Goal: Information Seeking & Learning: Learn about a topic

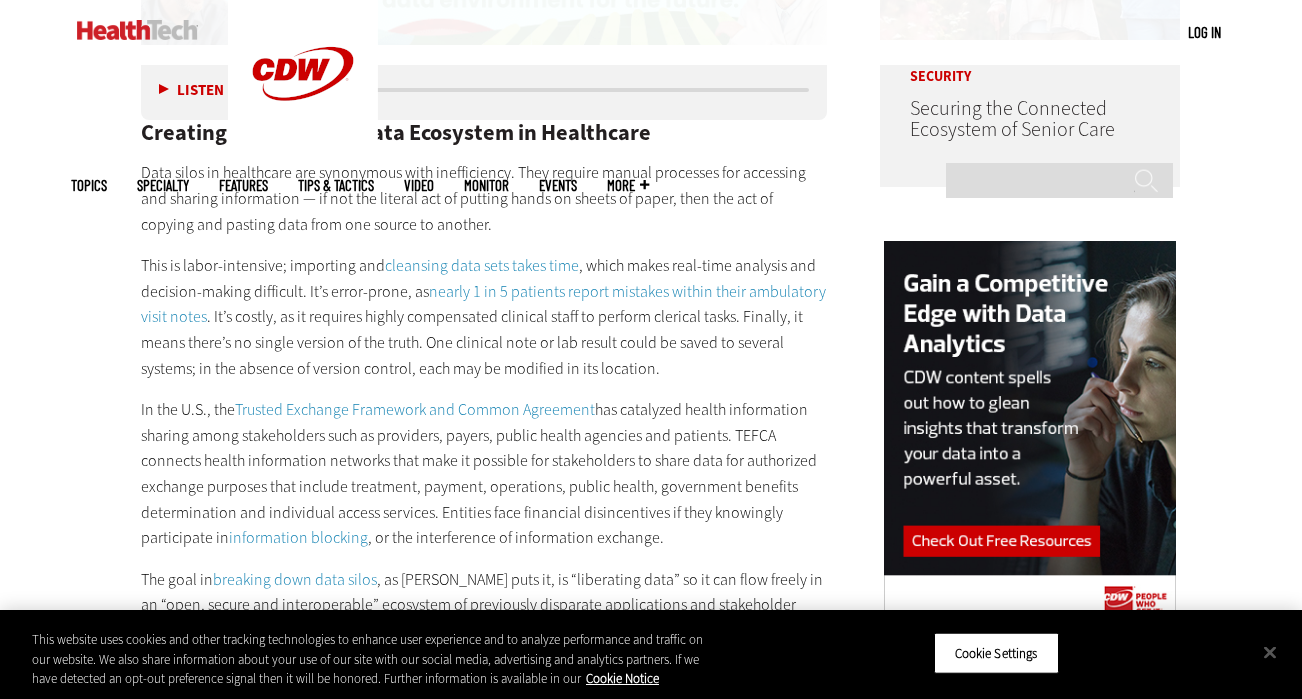
scroll to position [1712, 0]
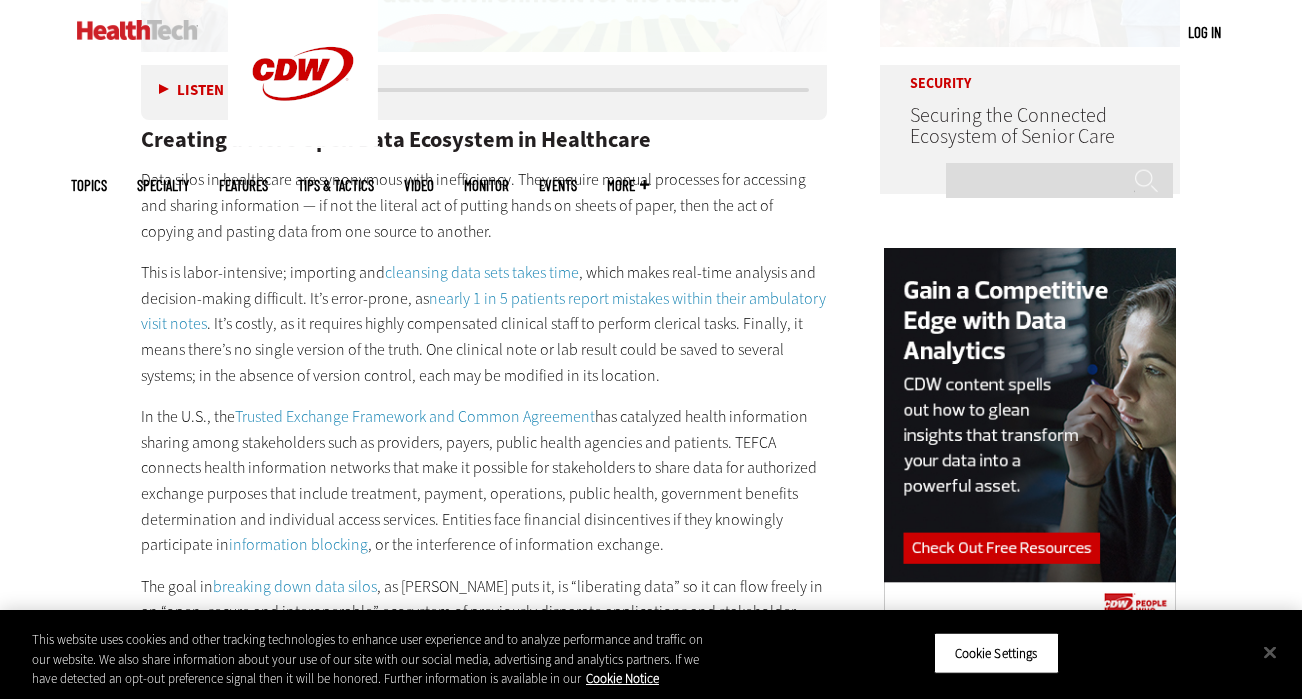
click at [344, 276] on p "This is labor-intensive; importing and cleansing data sets takes time , which m…" at bounding box center [484, 324] width 686 height 128
click at [305, 260] on p "This is labor-intensive; importing and cleansing data sets takes time , which m…" at bounding box center [484, 324] width 686 height 128
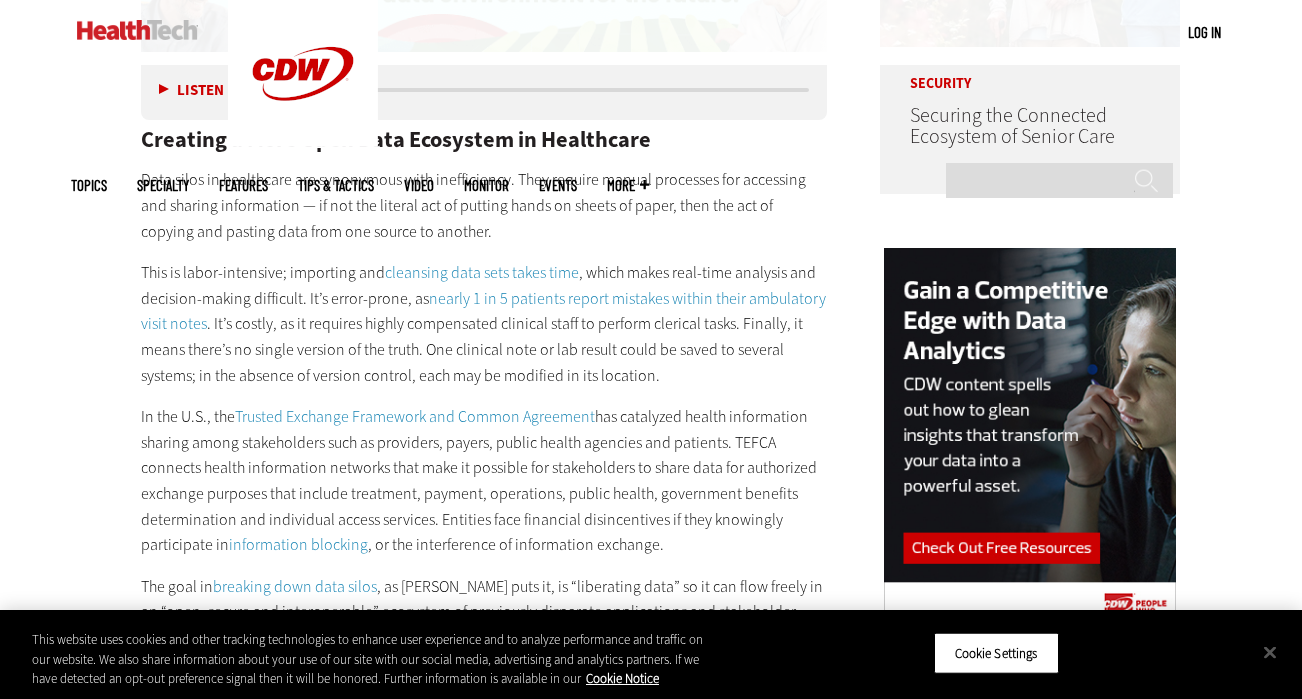
click at [331, 299] on p "This is labor-intensive; importing and cleansing data sets takes time , which m…" at bounding box center [484, 324] width 686 height 128
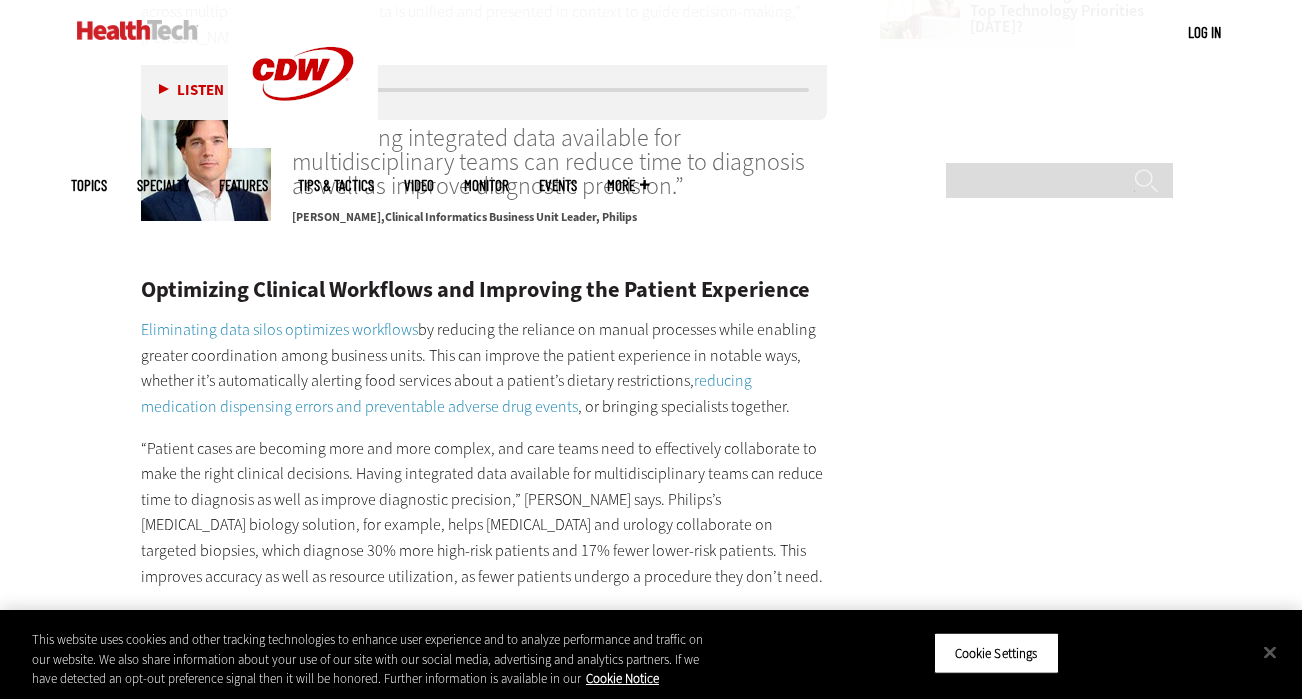
scroll to position [3135, 0]
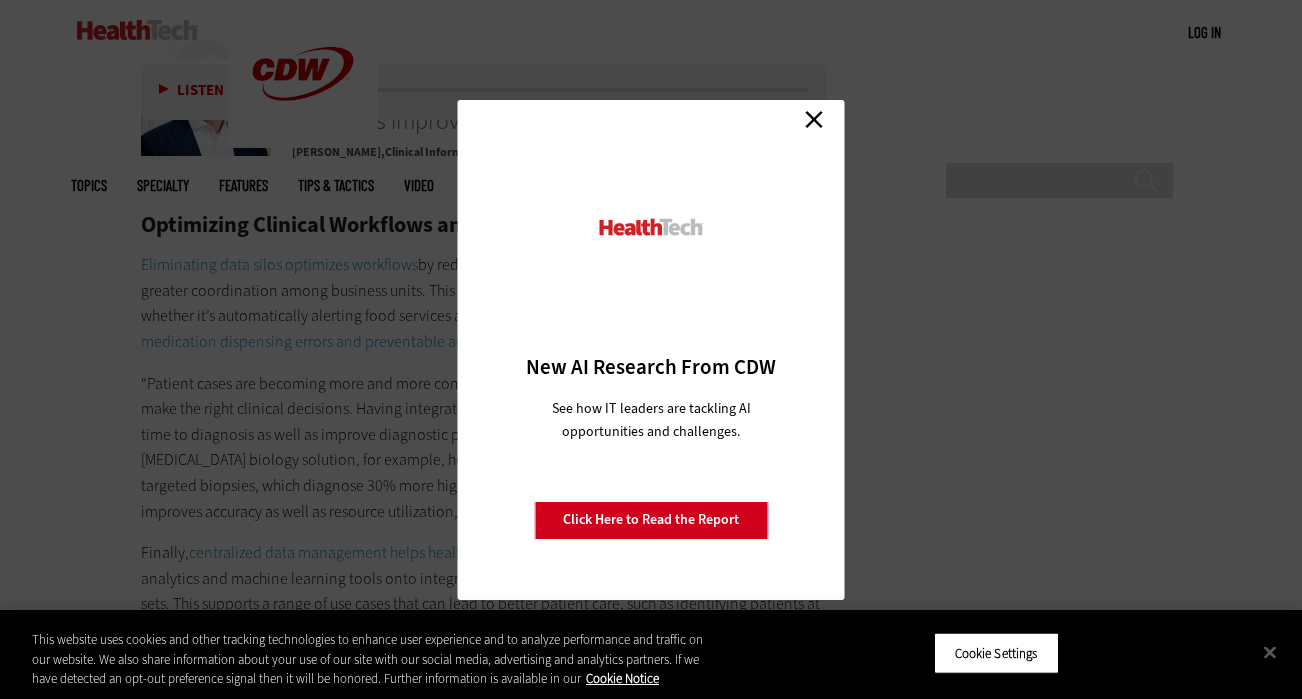
click at [808, 113] on link "Close" at bounding box center [814, 120] width 30 height 30
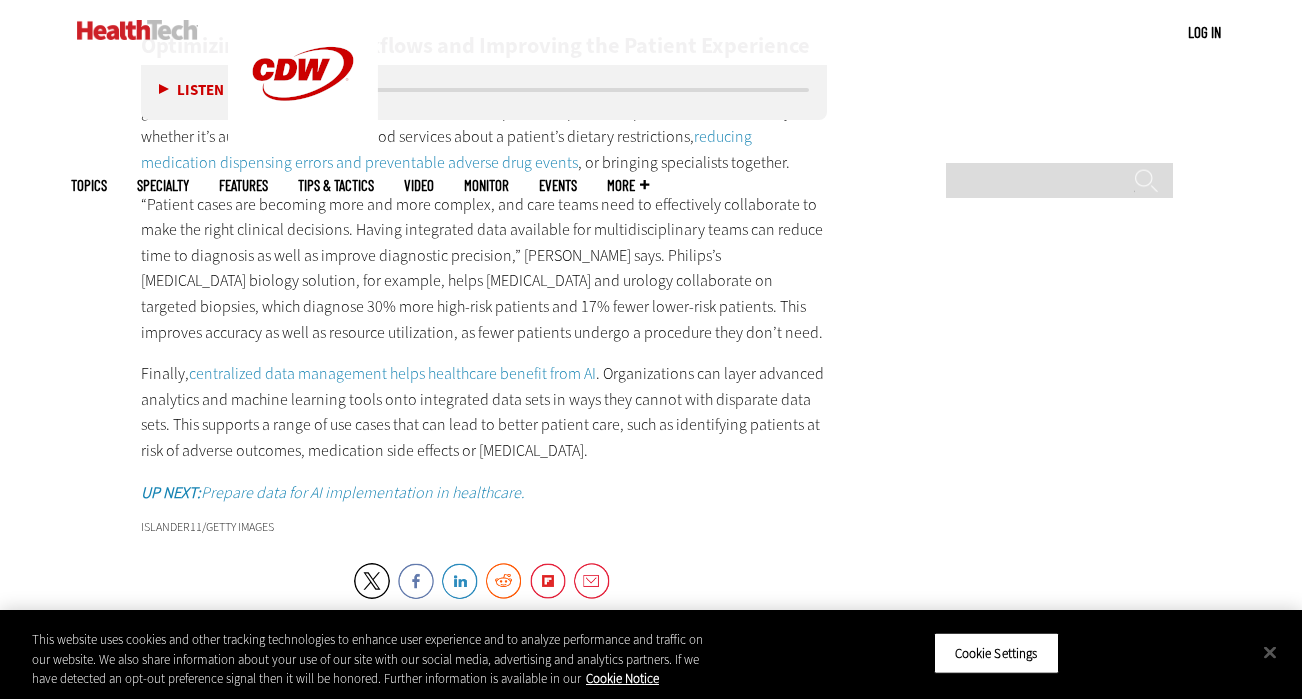
scroll to position [3318, 0]
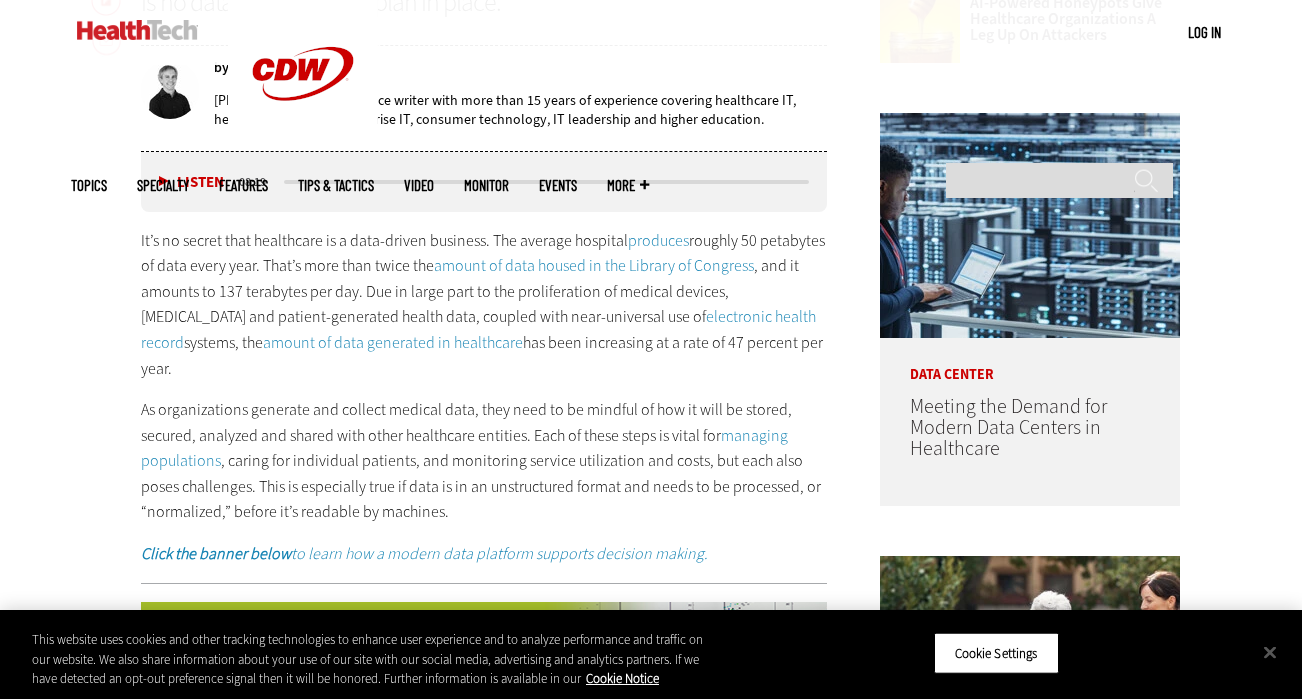
click at [671, 241] on link "produces" at bounding box center [658, 240] width 61 height 21
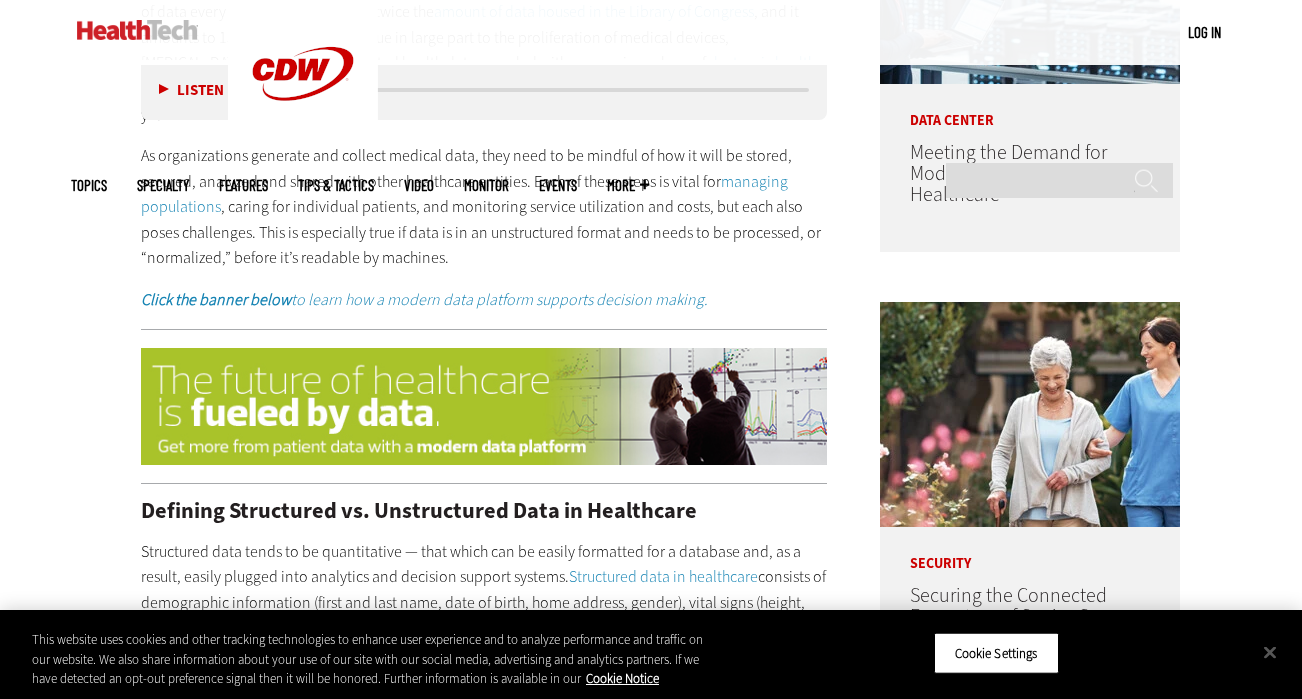
scroll to position [2013, 0]
